Goal: Information Seeking & Learning: Learn about a topic

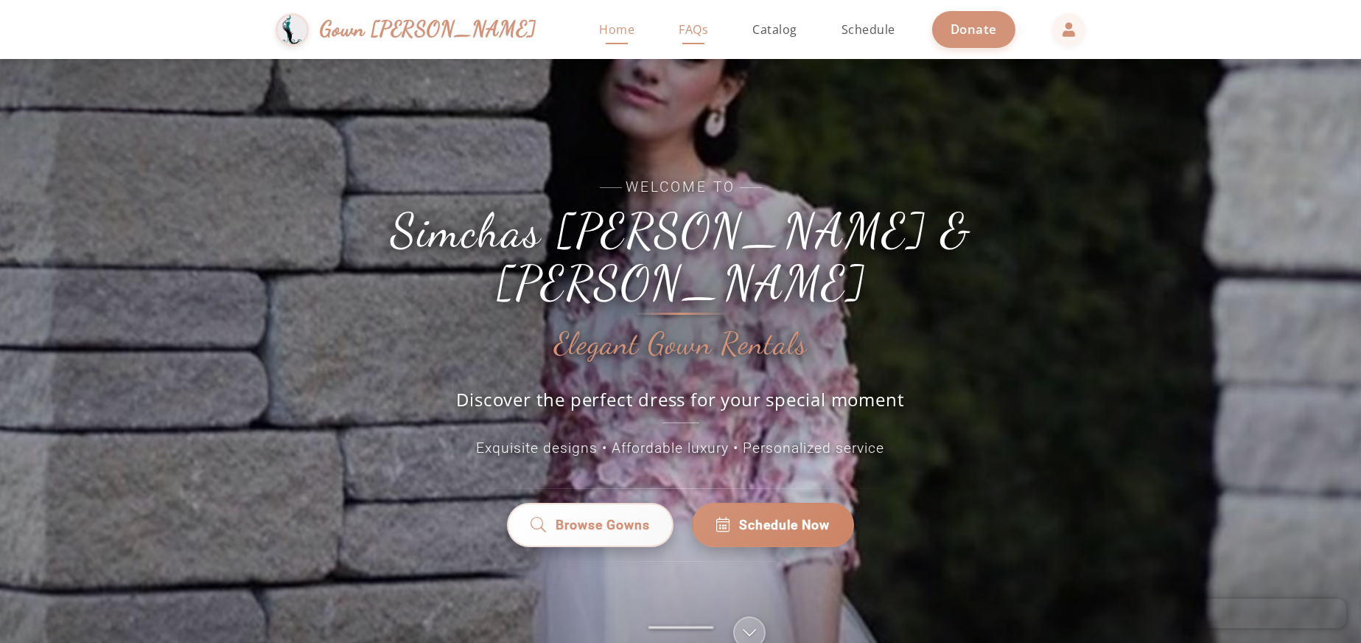
click at [679, 34] on span "FAQs" at bounding box center [693, 29] width 29 height 16
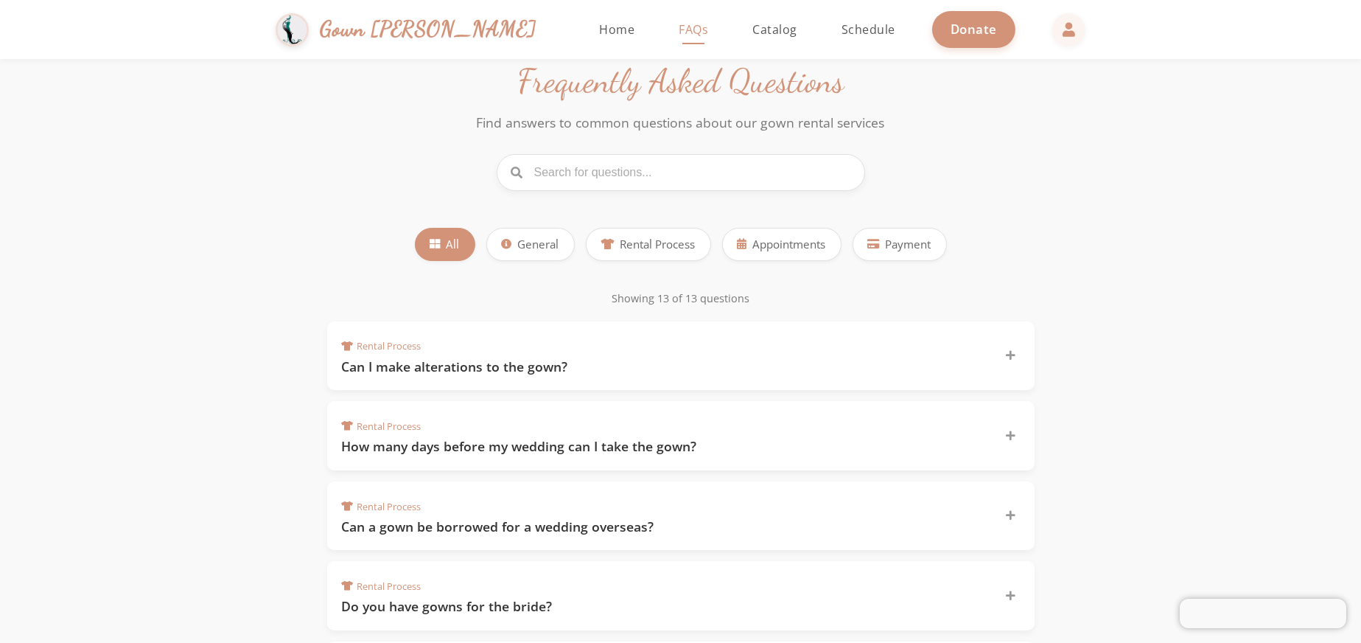
scroll to position [147, 0]
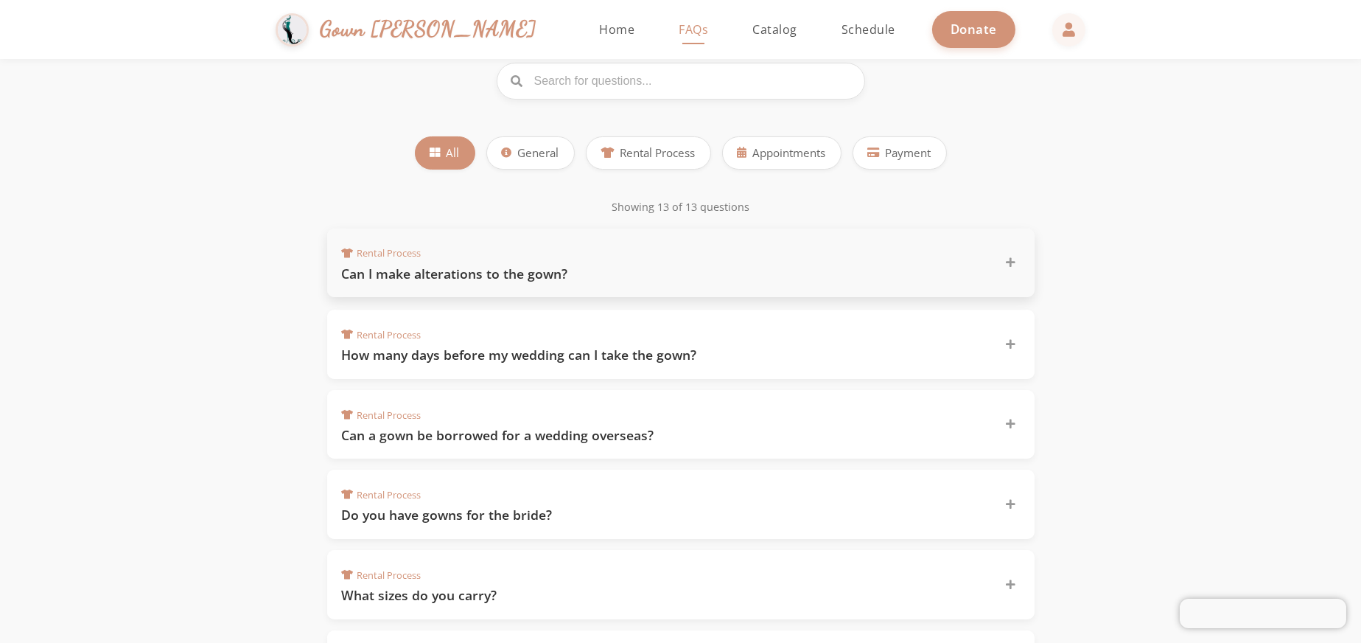
click at [1013, 268] on icon at bounding box center [1011, 262] width 10 height 10
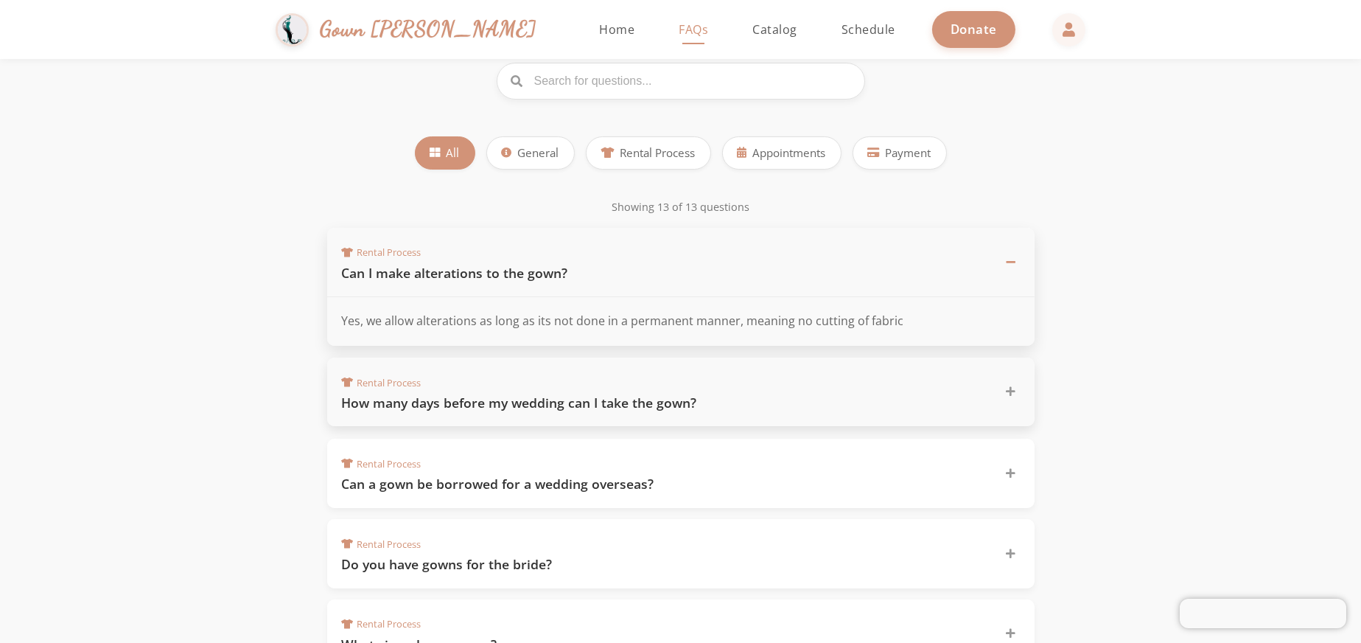
click at [1017, 401] on div at bounding box center [1011, 392] width 18 height 18
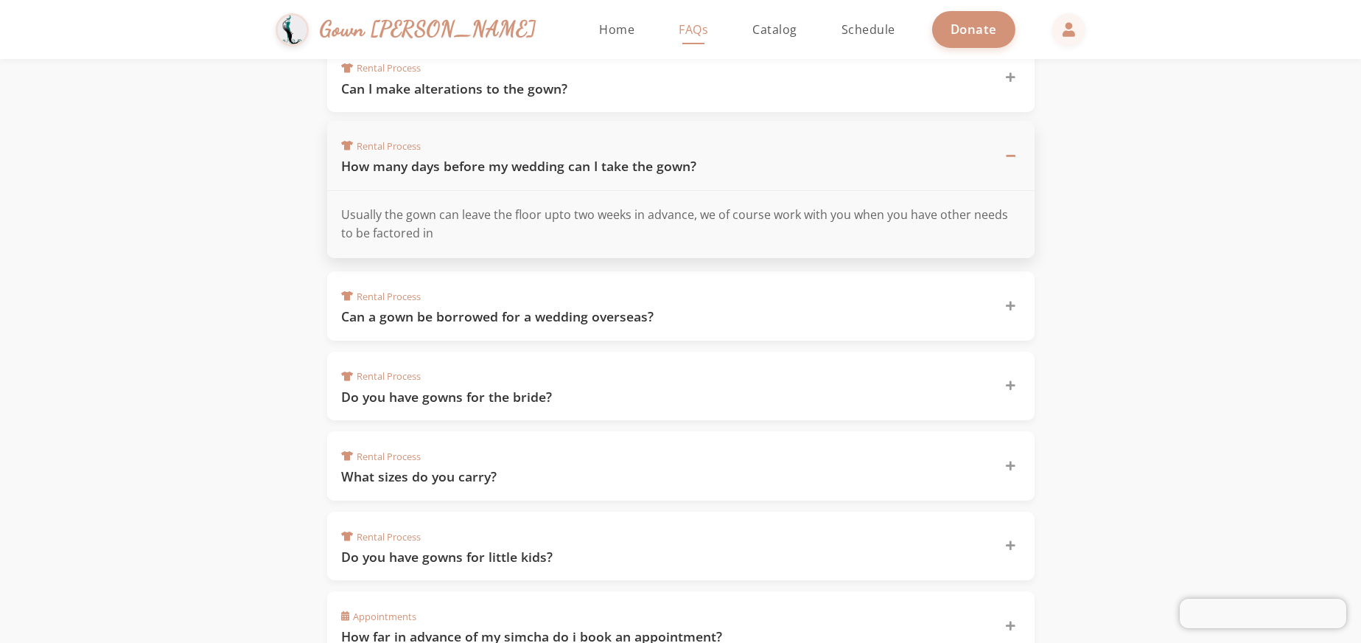
scroll to position [368, 0]
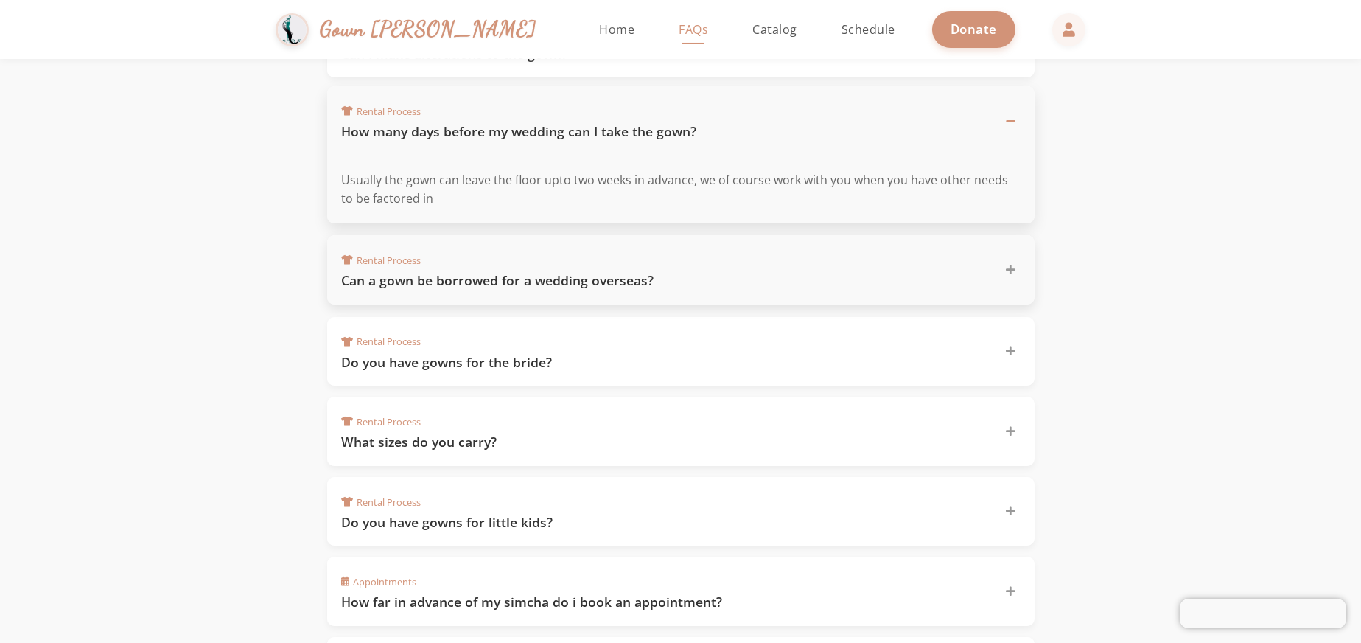
click at [1013, 275] on icon at bounding box center [1011, 270] width 10 height 10
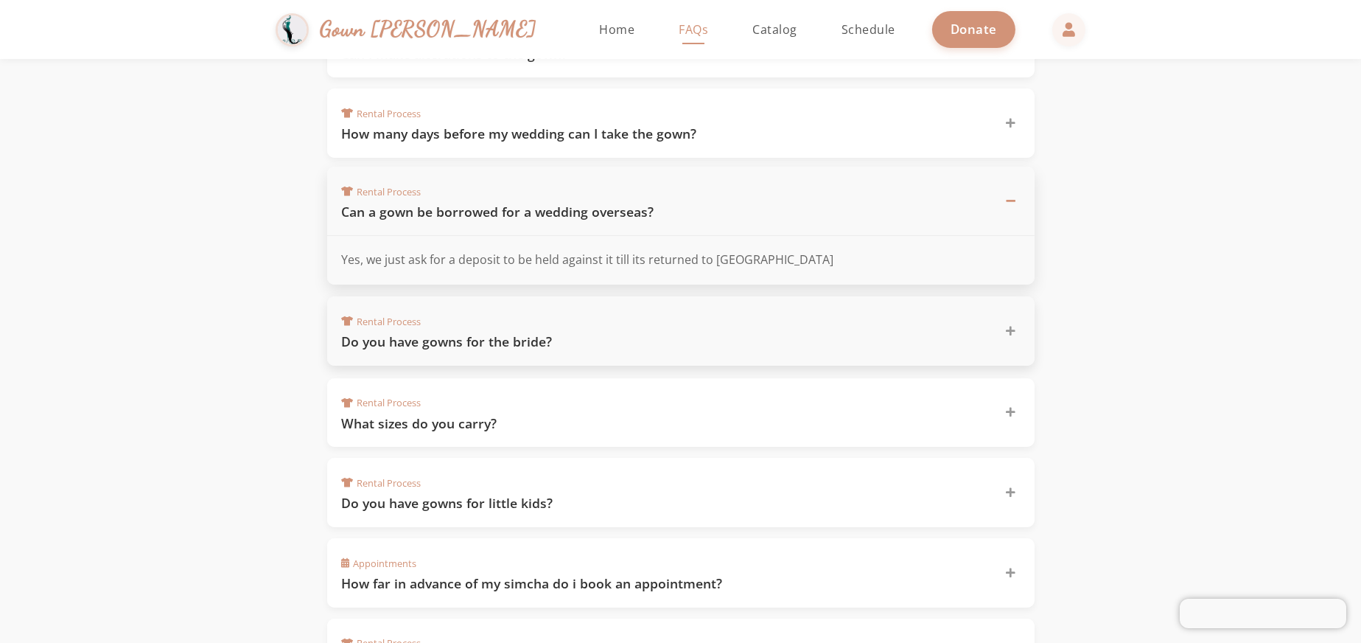
scroll to position [442, 0]
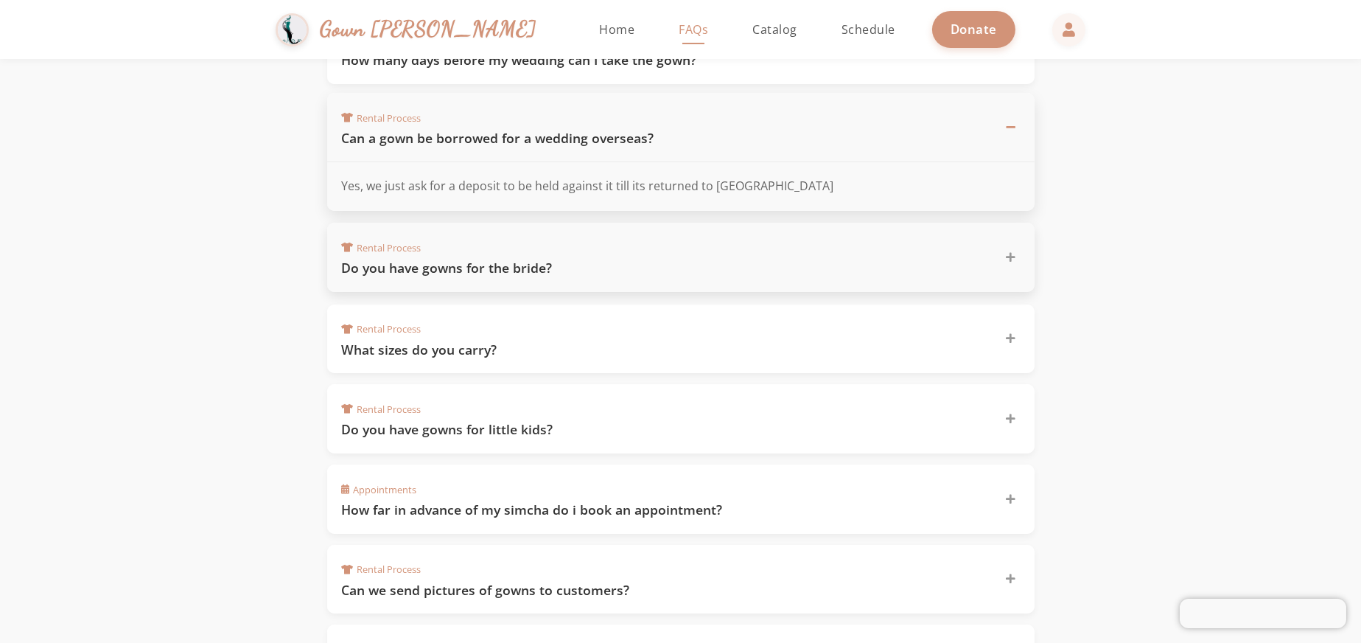
click at [1013, 262] on icon at bounding box center [1011, 257] width 10 height 10
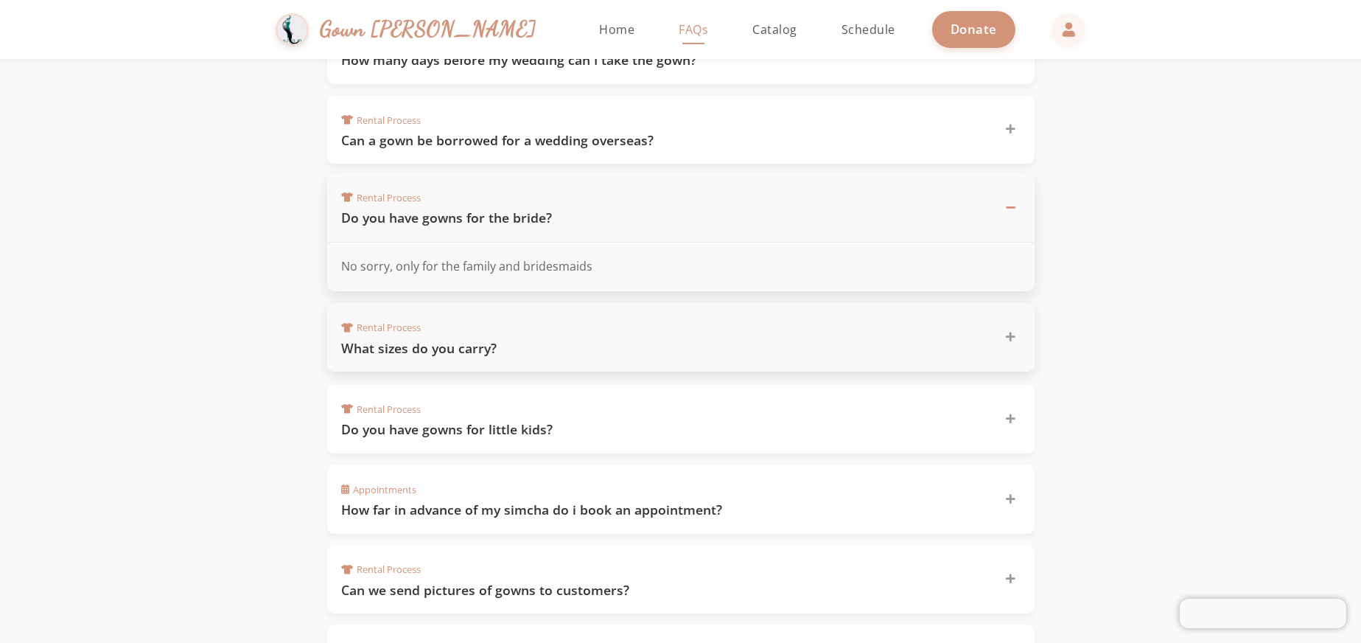
click at [1004, 343] on div "Rental Process What sizes do you carry?" at bounding box center [680, 337] width 707 height 69
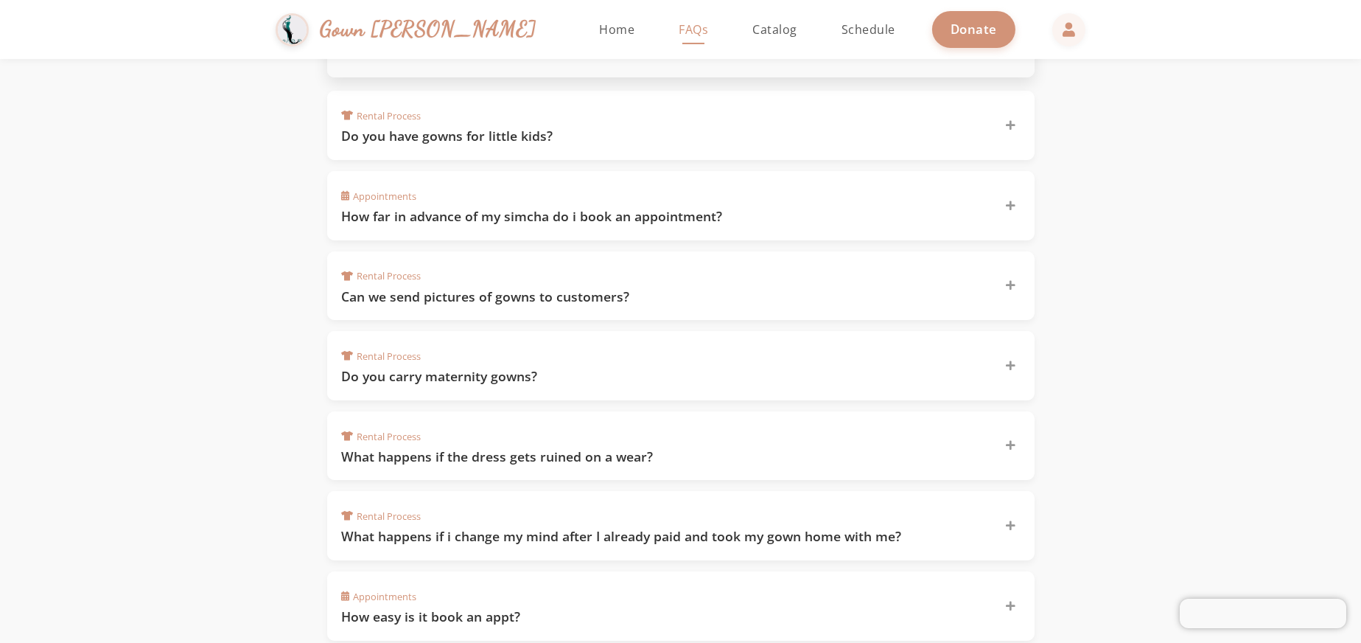
scroll to position [737, 0]
click at [1011, 287] on icon at bounding box center [1011, 282] width 10 height 10
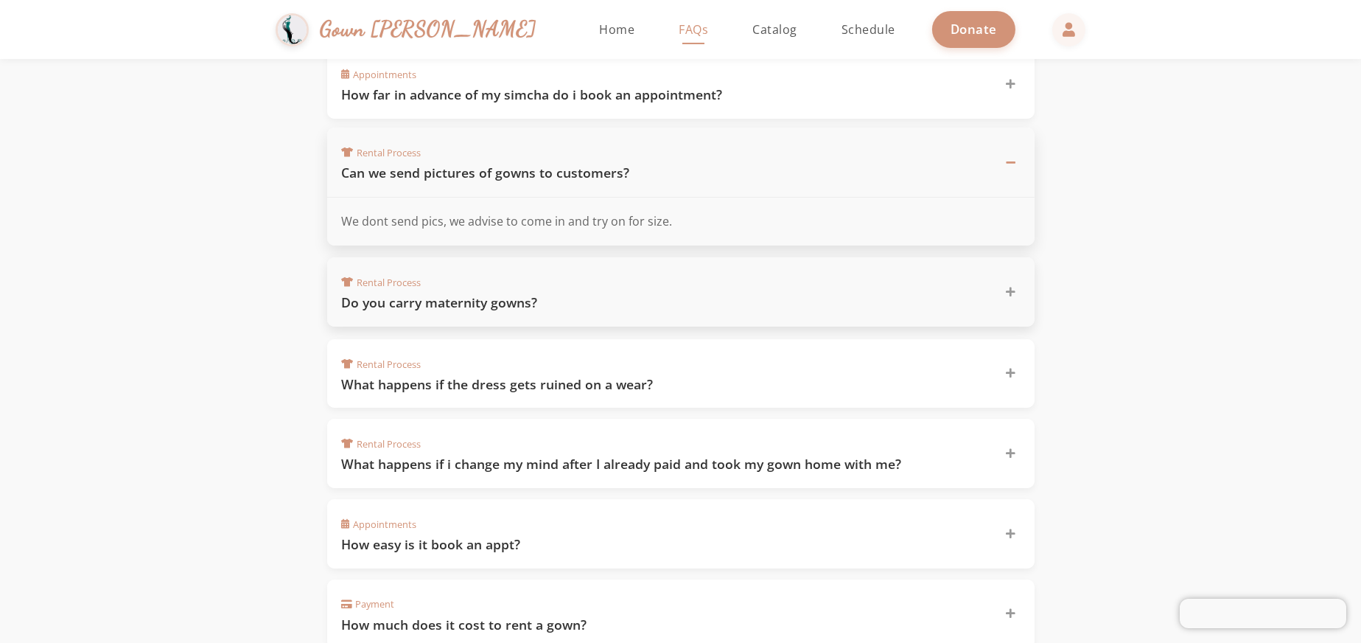
scroll to position [811, 0]
click at [1010, 294] on icon at bounding box center [1011, 289] width 10 height 10
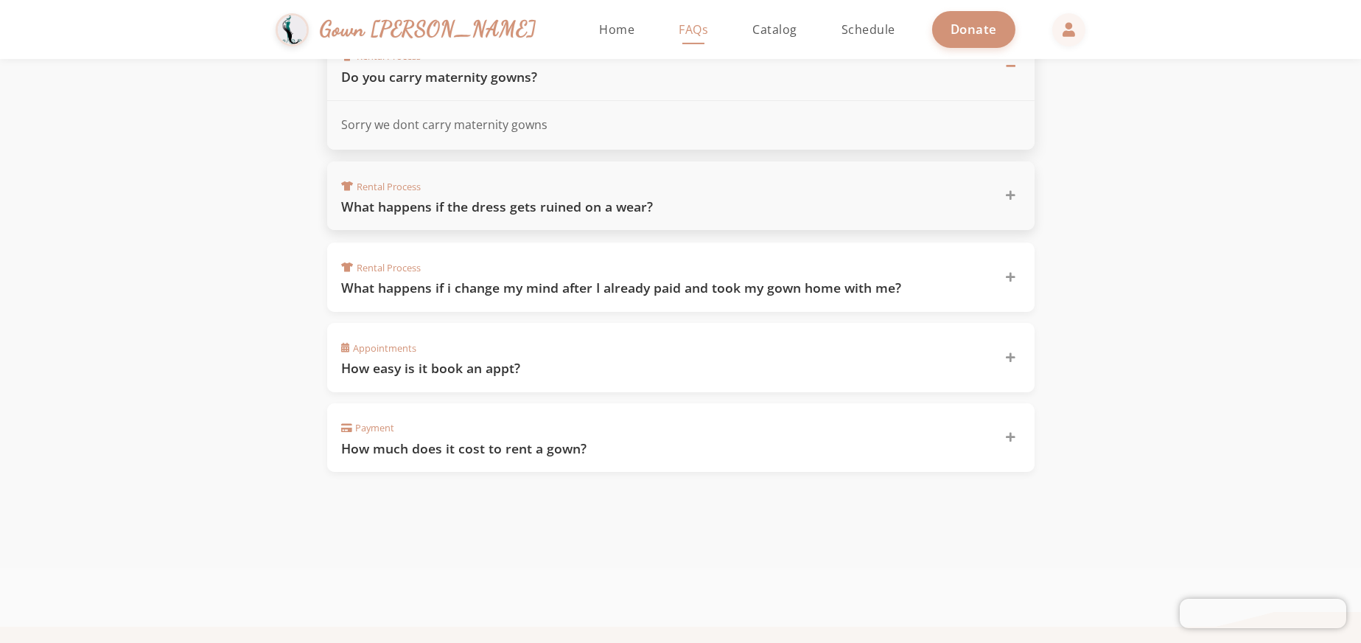
scroll to position [958, 0]
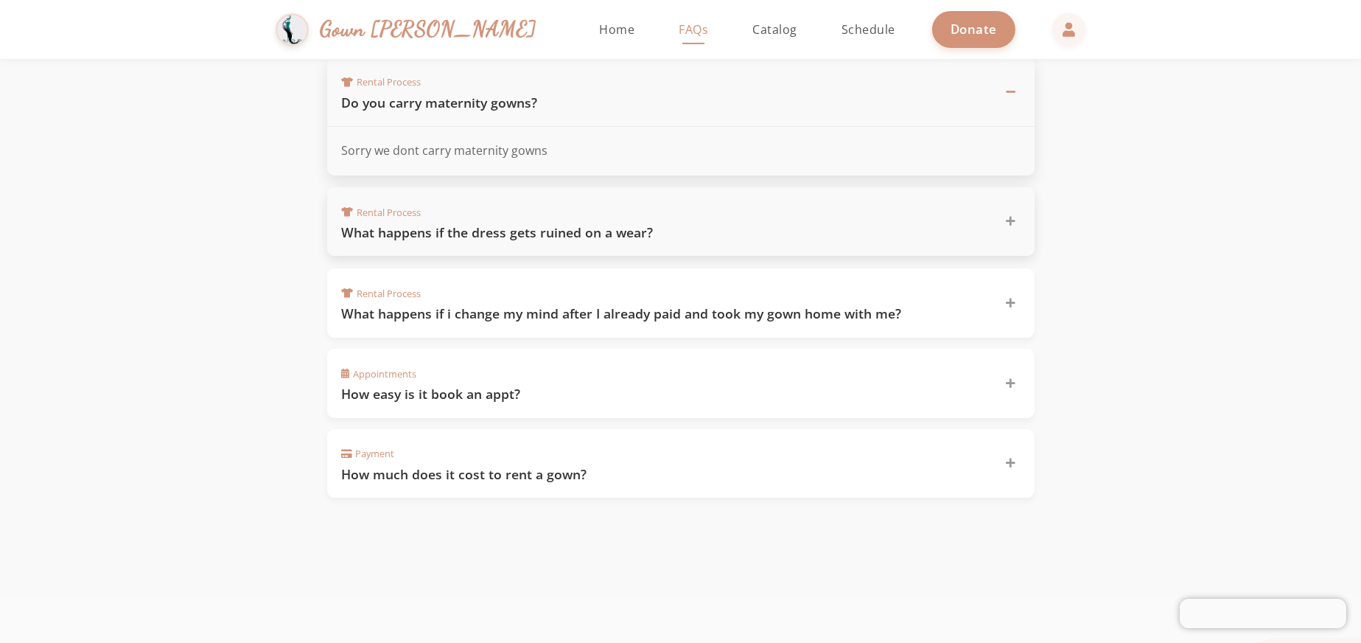
click at [1004, 231] on div at bounding box center [1011, 222] width 18 height 18
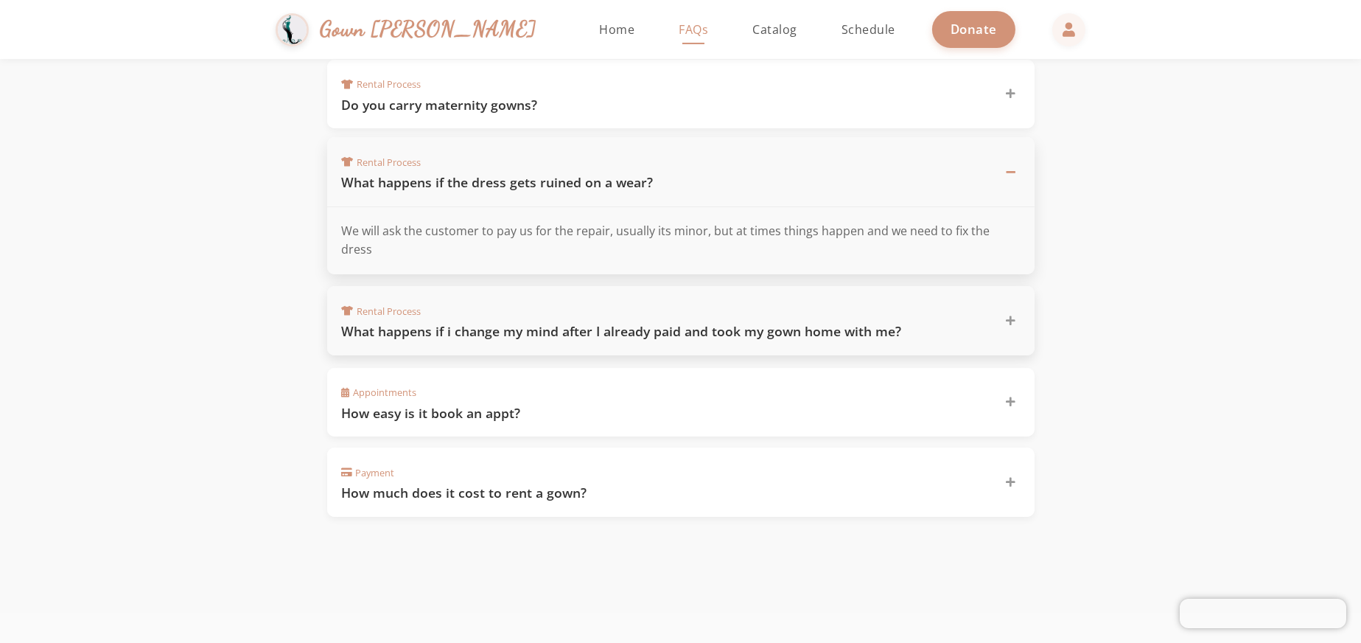
click at [1016, 329] on div at bounding box center [1011, 321] width 18 height 18
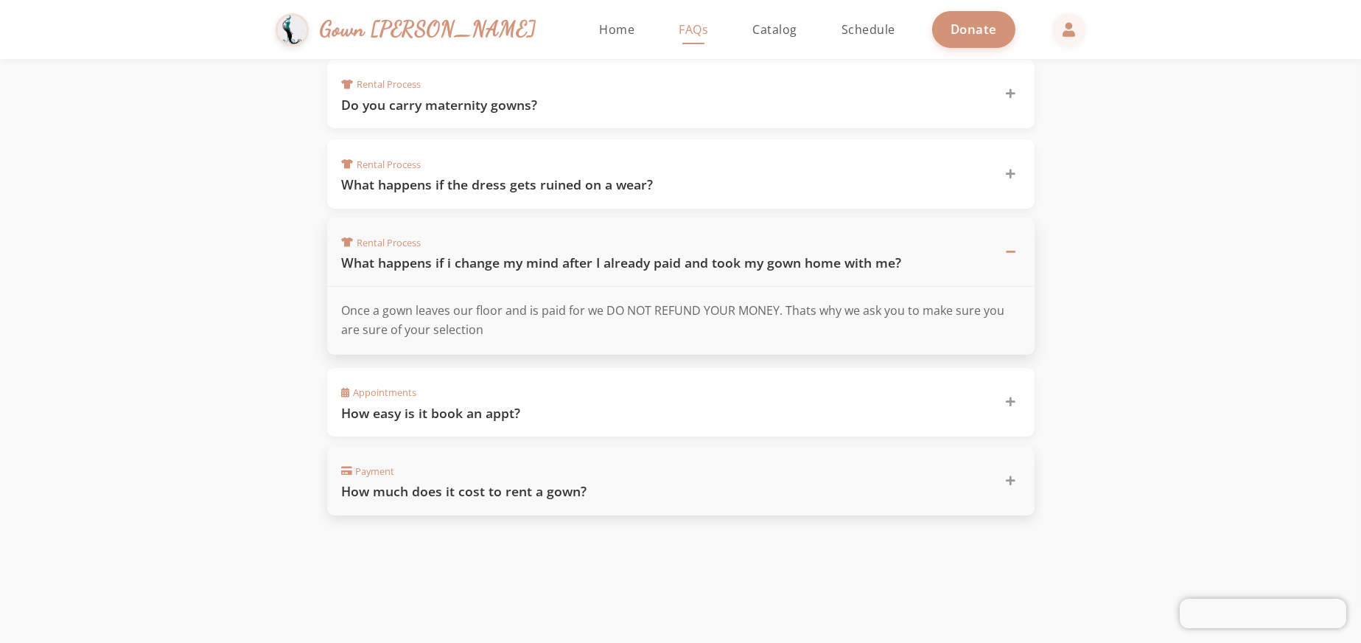
click at [1027, 511] on div "Payment How much does it cost to rent a gown?" at bounding box center [680, 480] width 707 height 69
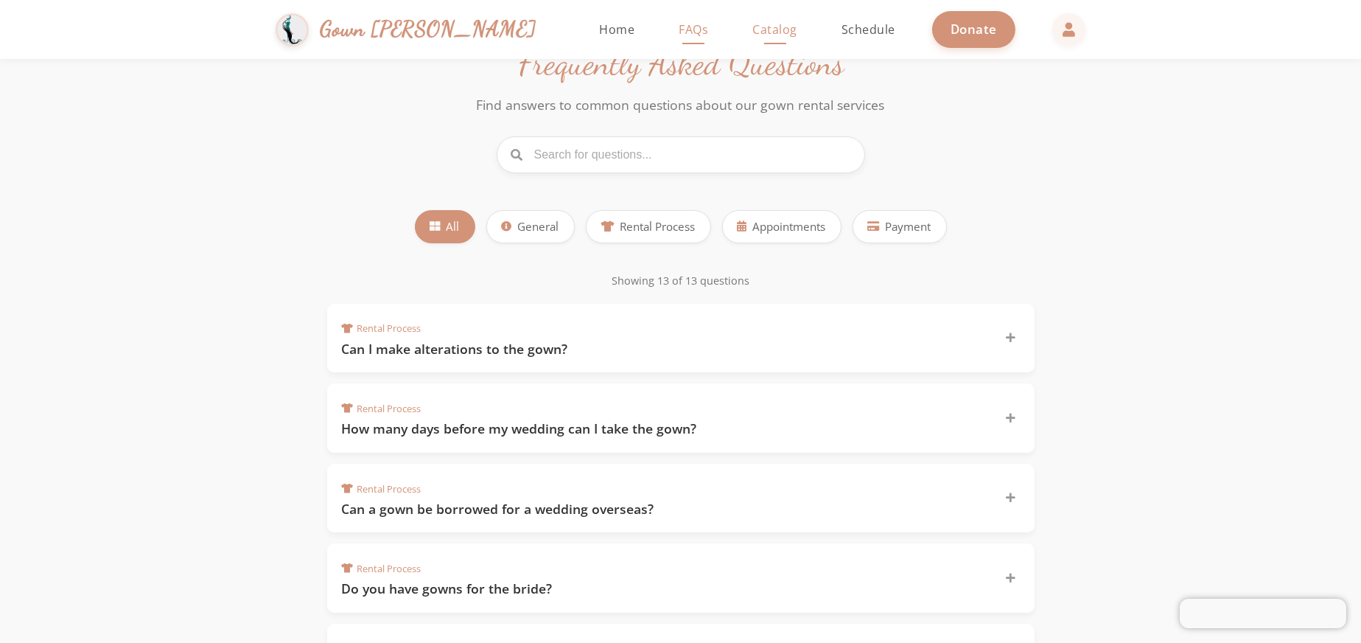
scroll to position [0, 0]
